Goal: Transaction & Acquisition: Purchase product/service

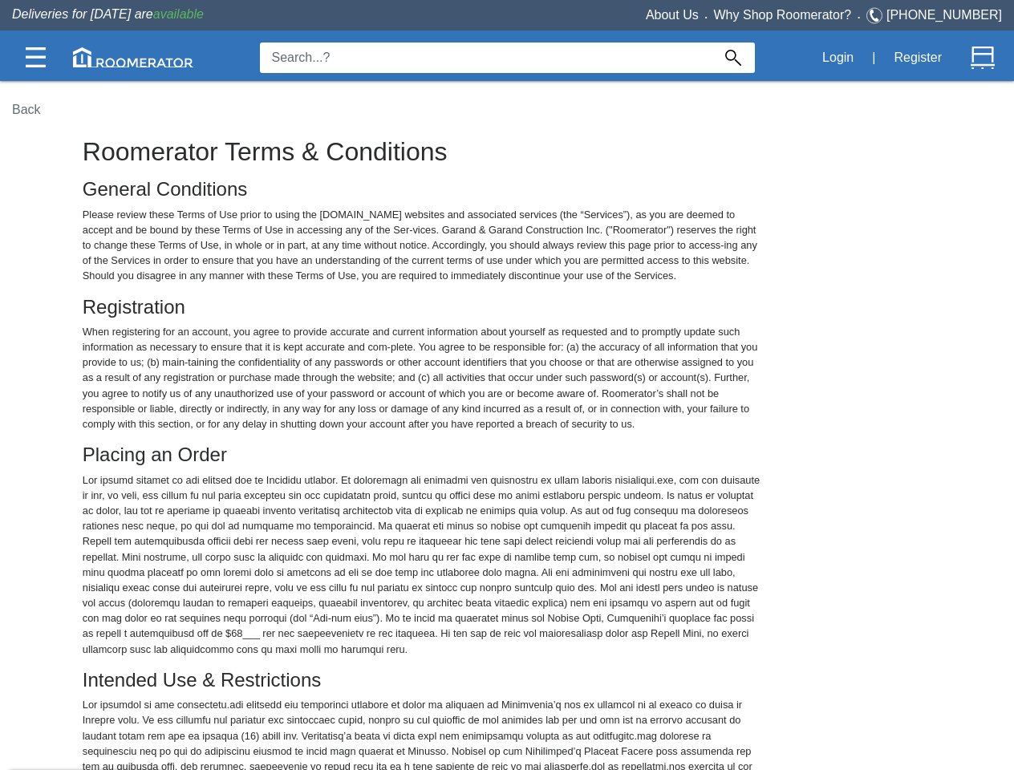
click at [35, 57] on img at bounding box center [36, 57] width 20 height 20
click at [133, 57] on img at bounding box center [133, 57] width 120 height 20
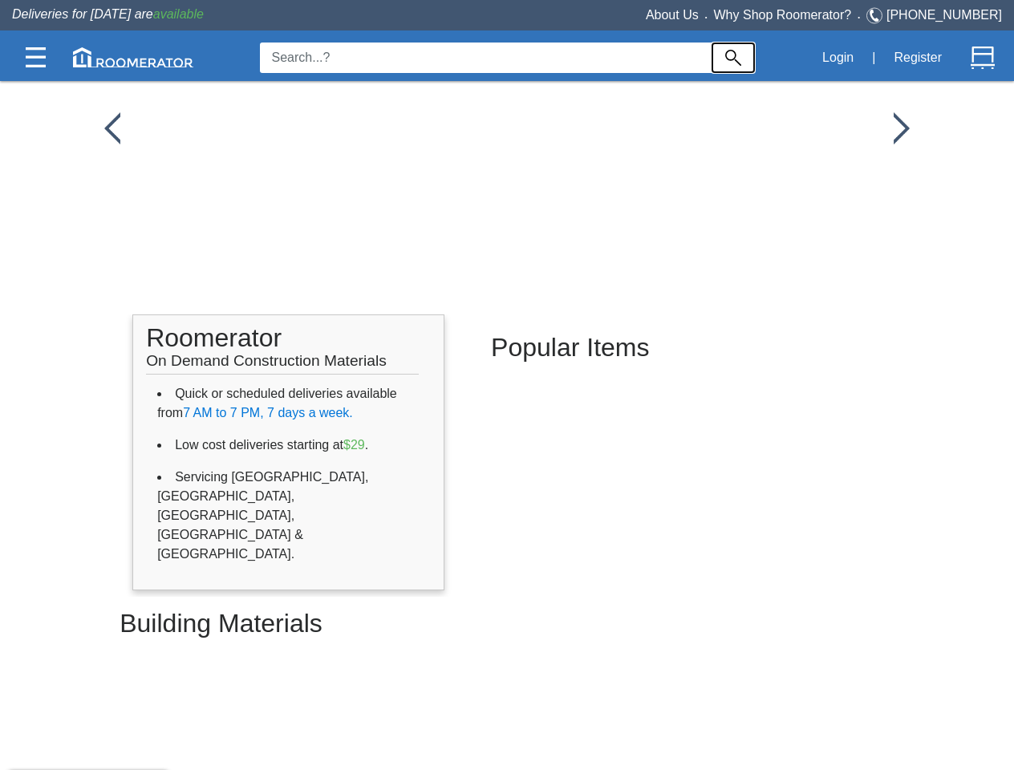
click at [733, 58] on img at bounding box center [733, 58] width 16 height 16
click at [838, 58] on button "Login" at bounding box center [838, 58] width 49 height 34
click at [918, 58] on button "Register" at bounding box center [918, 58] width 66 height 34
click at [983, 58] on img at bounding box center [983, 58] width 24 height 24
